Goal: Find specific page/section

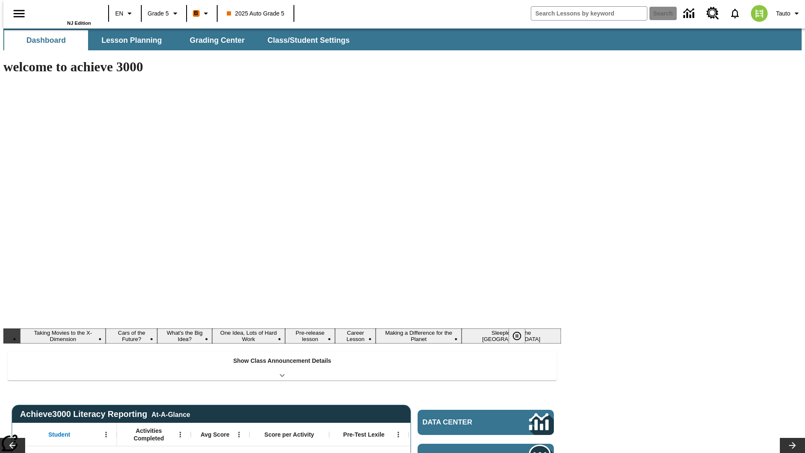
type input "-1"
click at [128, 40] on button "Lesson Planning" at bounding box center [132, 40] width 84 height 20
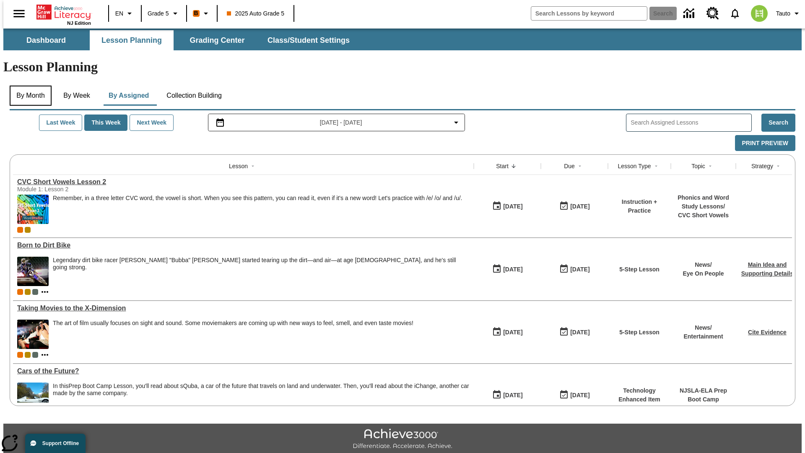
click at [28, 86] on button "By Month" at bounding box center [31, 96] width 42 height 20
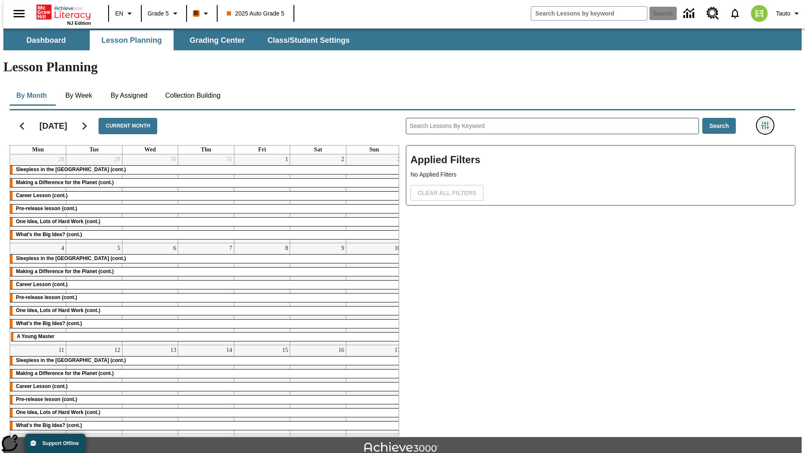
click at [768, 122] on icon "Filters Side menu" at bounding box center [766, 126] width 8 height 8
